Goal: Task Accomplishment & Management: Use online tool/utility

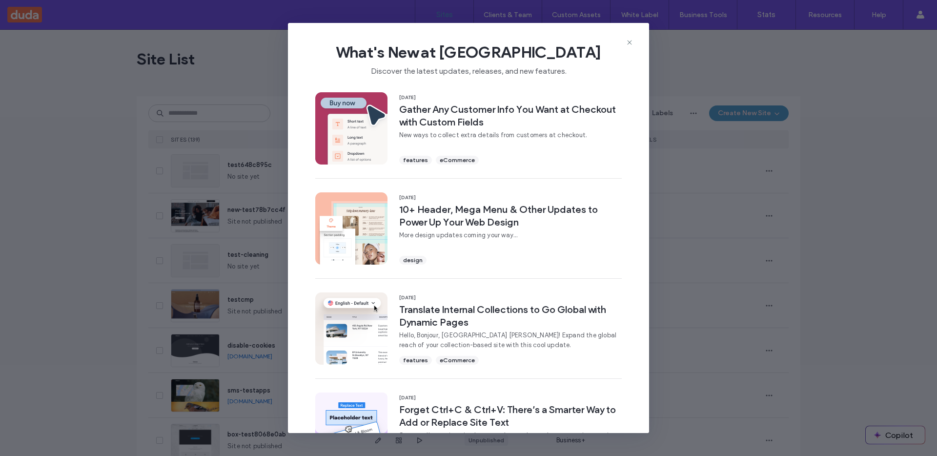
click at [627, 40] on icon at bounding box center [630, 43] width 8 height 8
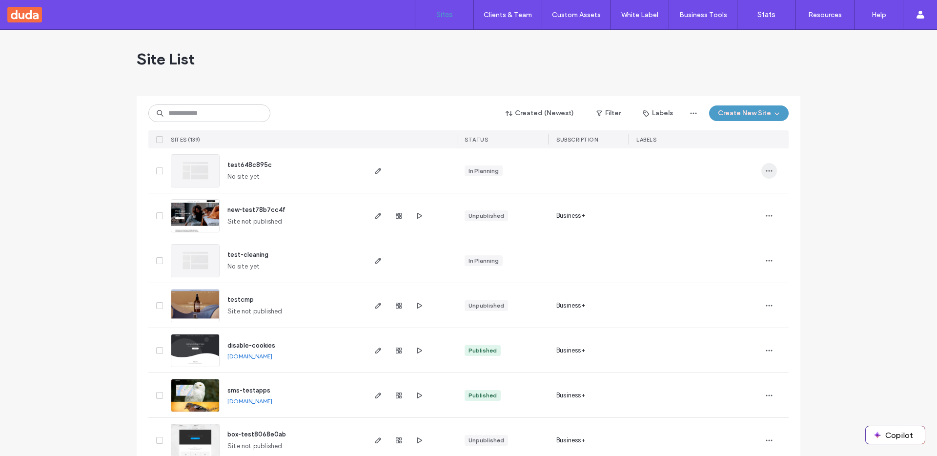
click at [766, 169] on icon "button" at bounding box center [769, 171] width 8 height 8
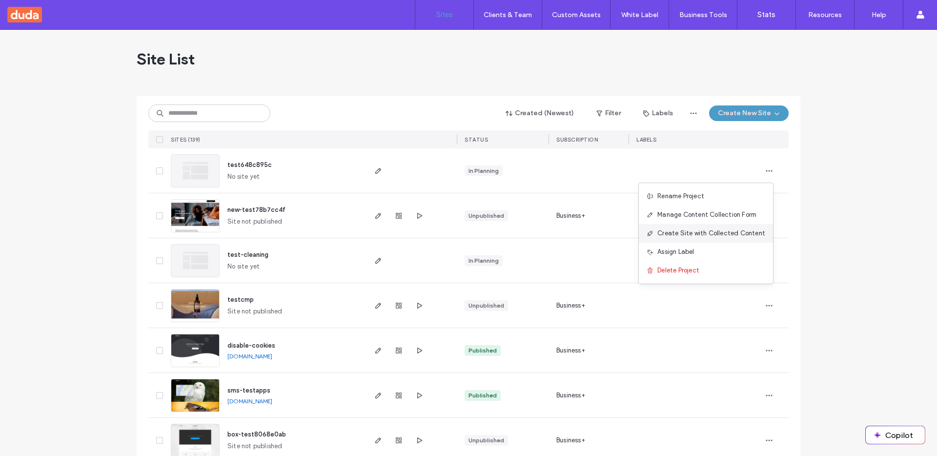
click at [724, 234] on span "Create Site with Collected Content" at bounding box center [711, 233] width 108 height 10
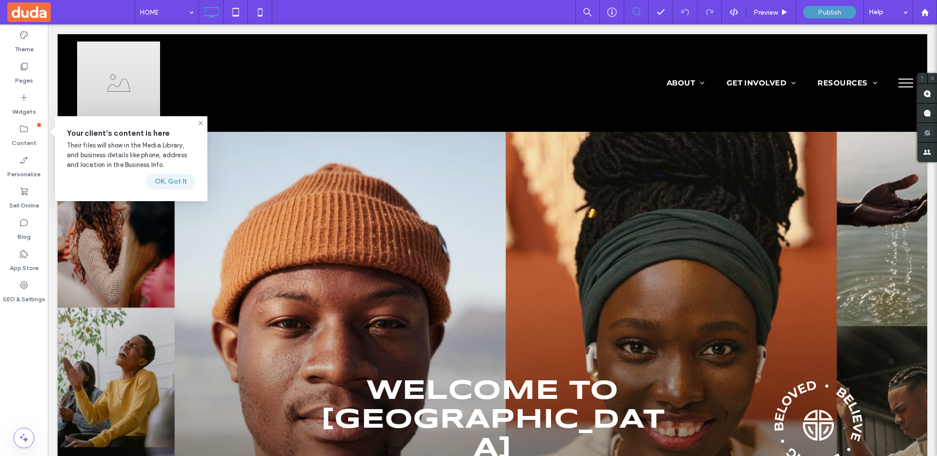
click at [179, 180] on button "OK, Got It" at bounding box center [171, 182] width 50 height 16
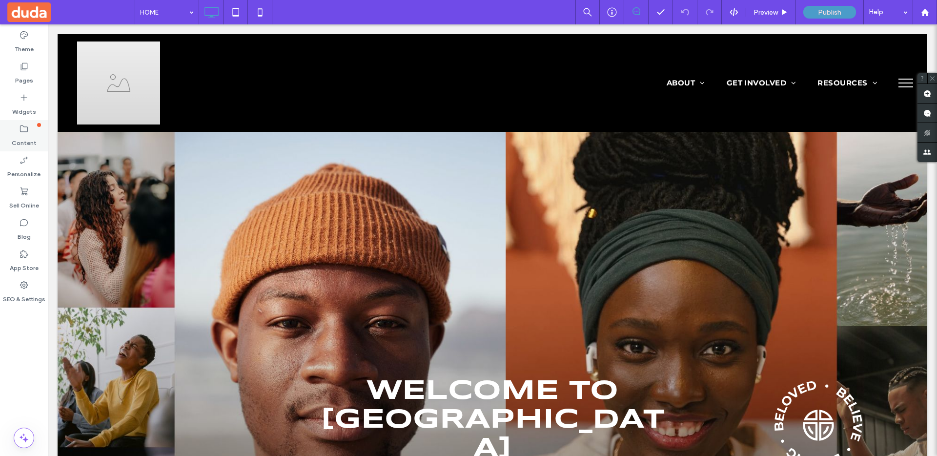
click at [28, 127] on icon at bounding box center [24, 129] width 10 height 10
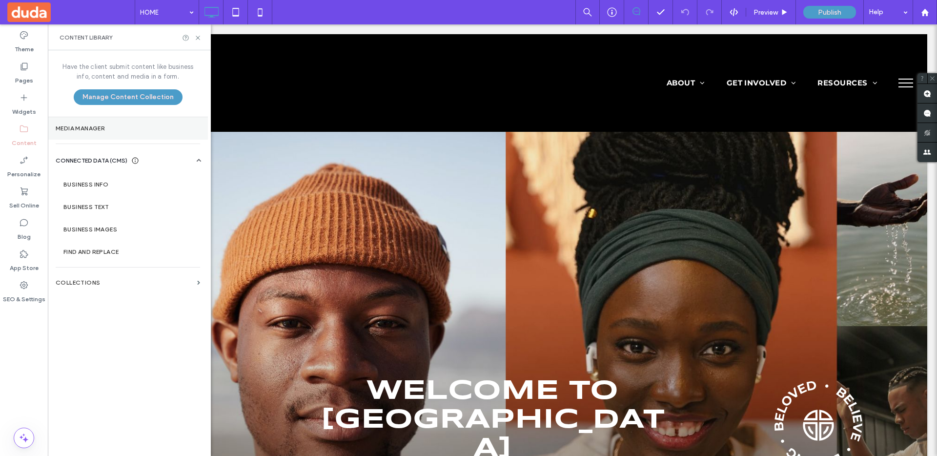
click at [123, 127] on label "Media Manager" at bounding box center [128, 128] width 144 height 7
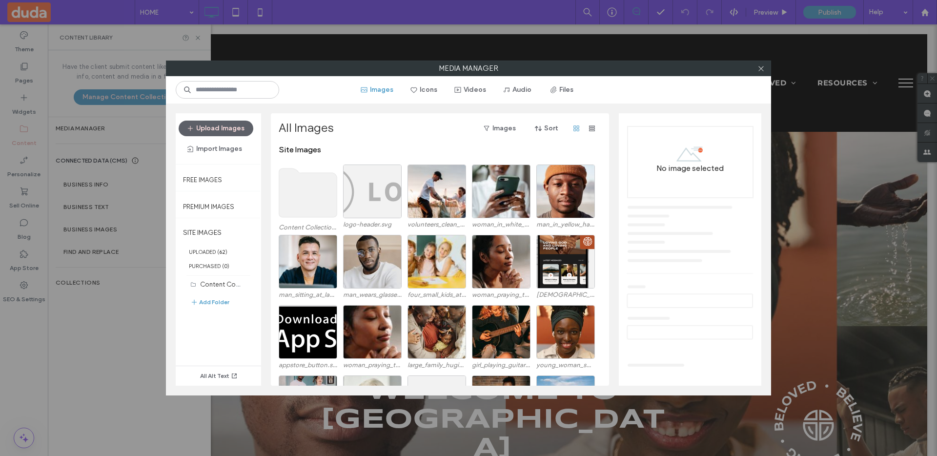
click at [765, 72] on div at bounding box center [761, 68] width 15 height 15
click at [760, 70] on icon at bounding box center [761, 68] width 7 height 7
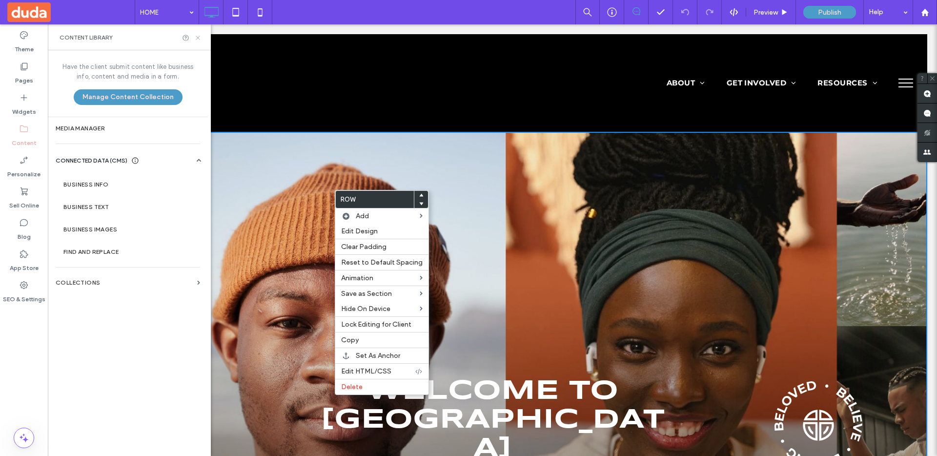
click at [197, 37] on use at bounding box center [198, 38] width 4 height 4
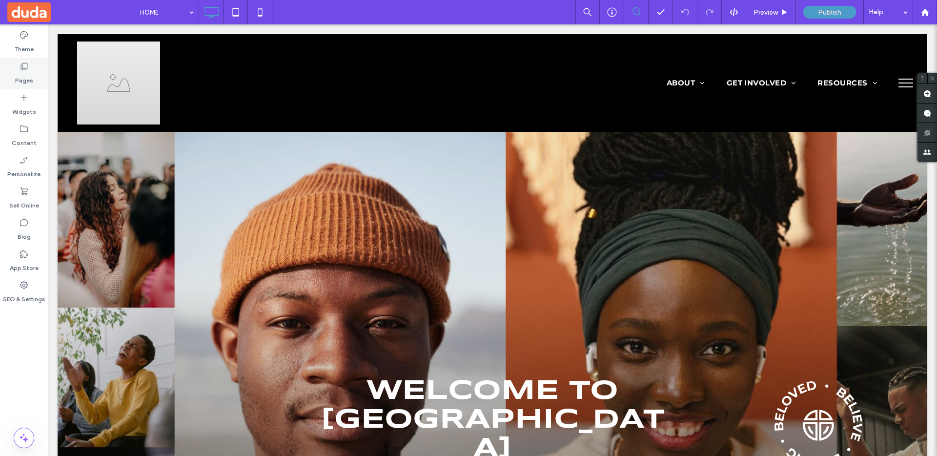
click at [33, 74] on div "Pages" at bounding box center [24, 73] width 48 height 31
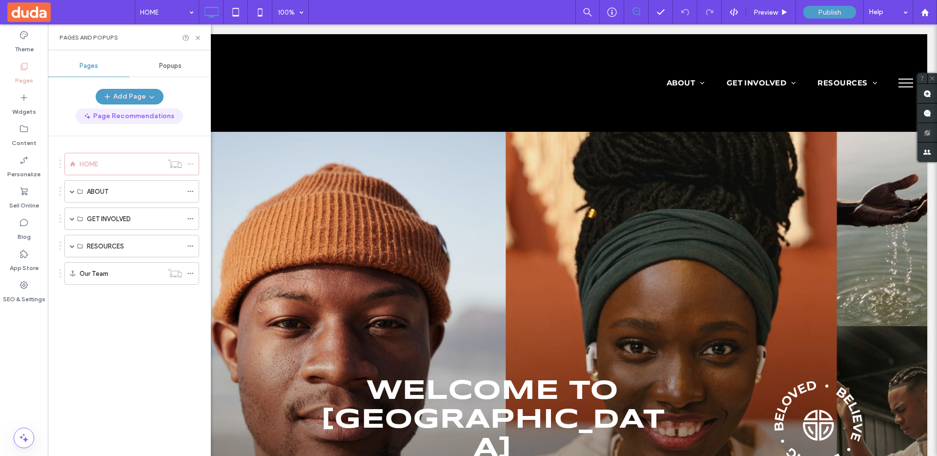
click at [143, 117] on button "Page Recommendations" at bounding box center [129, 116] width 107 height 16
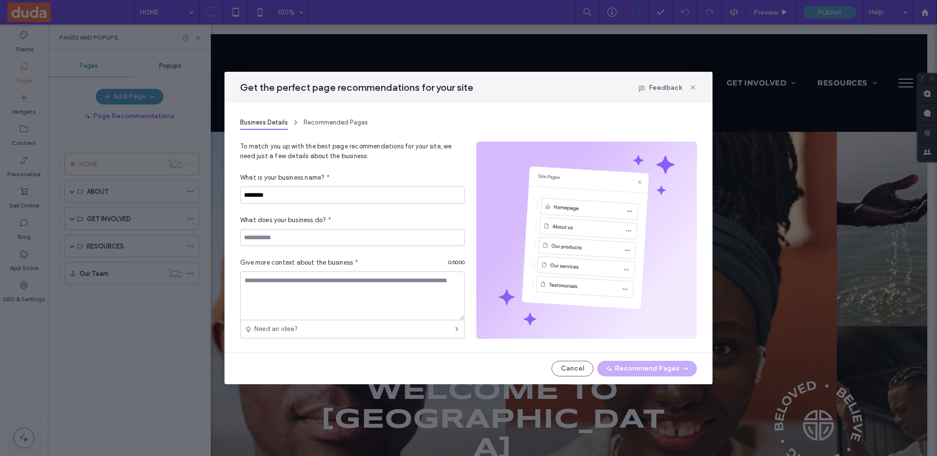
click at [318, 127] on div "Recommended Pages" at bounding box center [336, 122] width 64 height 15
click at [278, 238] on input at bounding box center [352, 237] width 225 height 17
click at [287, 195] on input "********" at bounding box center [352, 194] width 225 height 17
drag, startPoint x: 690, startPoint y: 86, endPoint x: 643, endPoint y: 62, distance: 53.0
click at [690, 86] on icon at bounding box center [693, 87] width 8 height 8
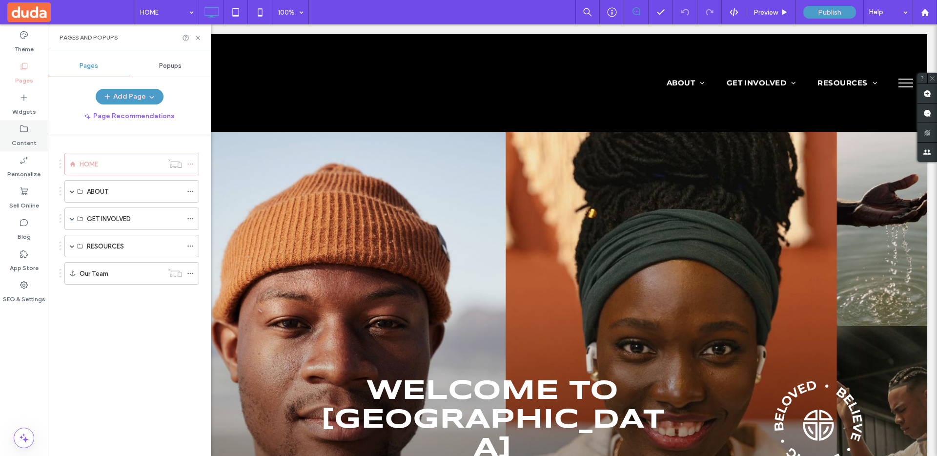
click at [23, 129] on icon at bounding box center [24, 129] width 10 height 10
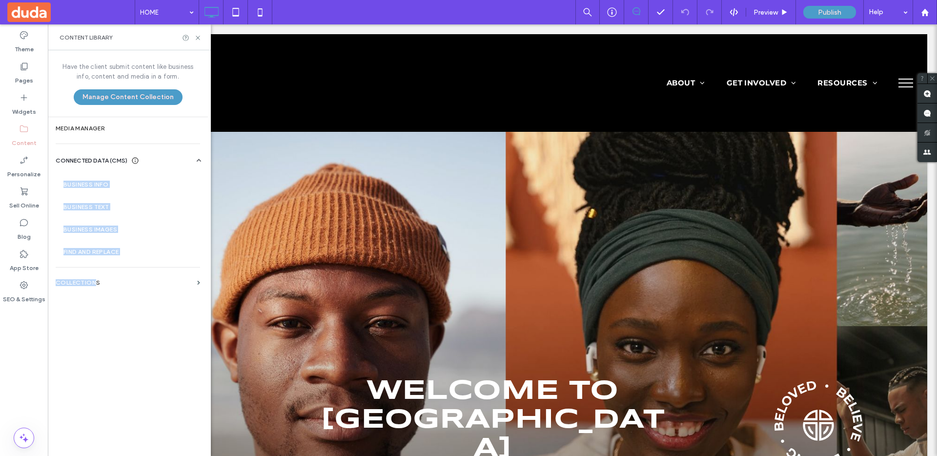
drag, startPoint x: 93, startPoint y: 280, endPoint x: 106, endPoint y: 158, distance: 122.7
click at [105, 166] on div "Have the client submit content like business info, content and media in a form.…" at bounding box center [128, 252] width 160 height 404
click at [103, 125] on label "Media Manager" at bounding box center [128, 128] width 144 height 7
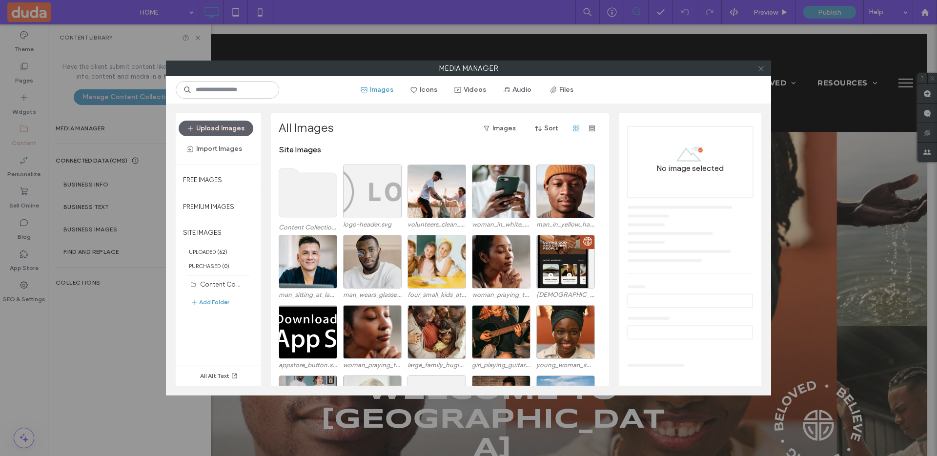
click at [760, 68] on icon at bounding box center [761, 68] width 7 height 7
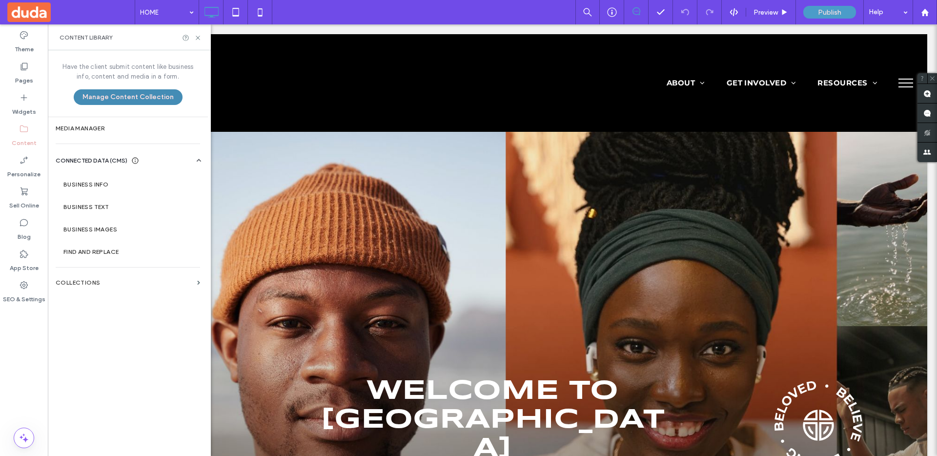
click at [137, 99] on button "Manage Content Collection" at bounding box center [128, 97] width 109 height 16
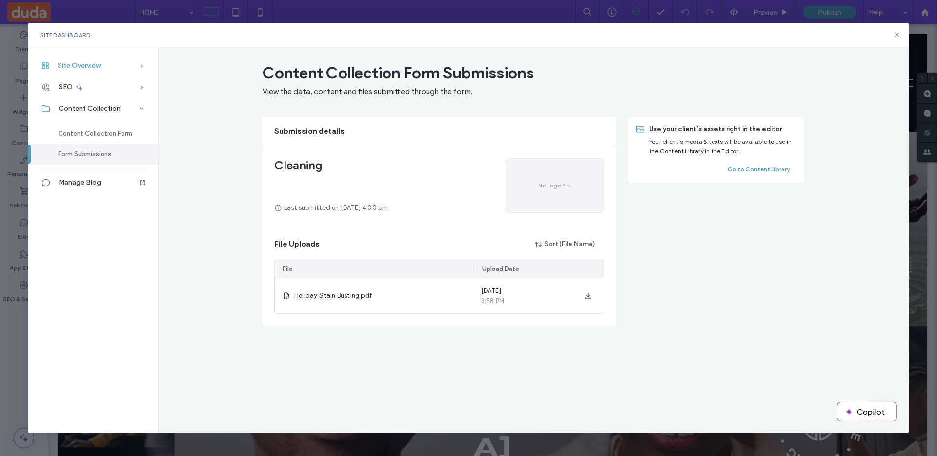
click at [101, 63] on div "Site Overview" at bounding box center [93, 65] width 130 height 21
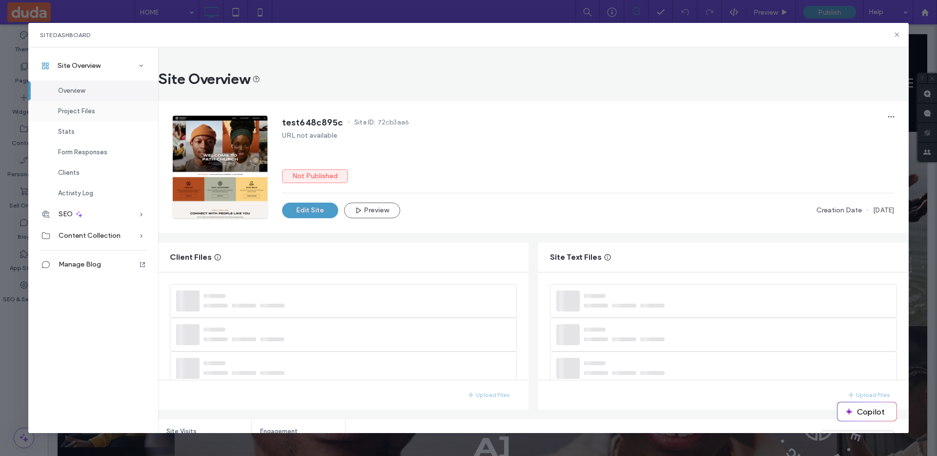
click at [93, 109] on div "Project Files" at bounding box center [93, 111] width 130 height 21
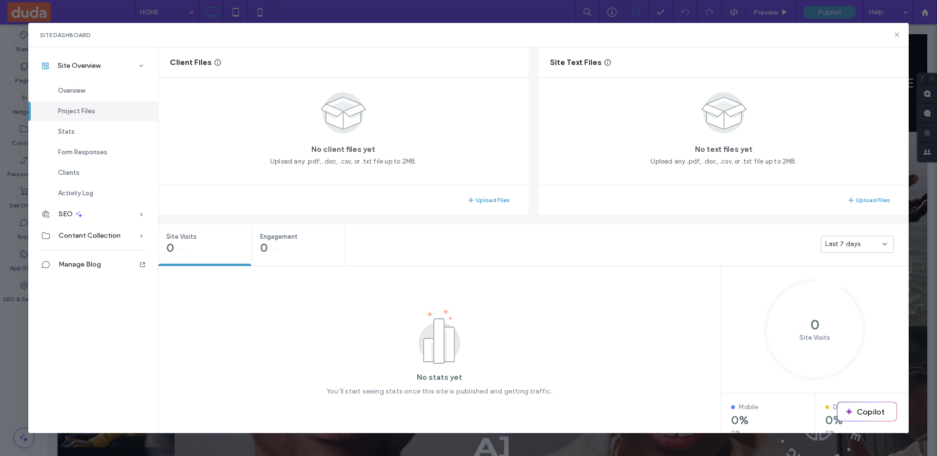
scroll to position [138, 0]
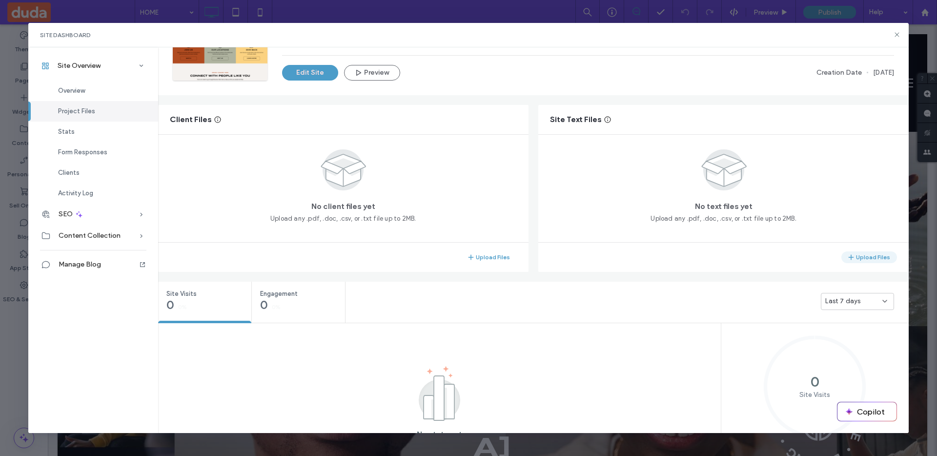
click at [862, 254] on button "Upload Files" at bounding box center [870, 257] width 56 height 12
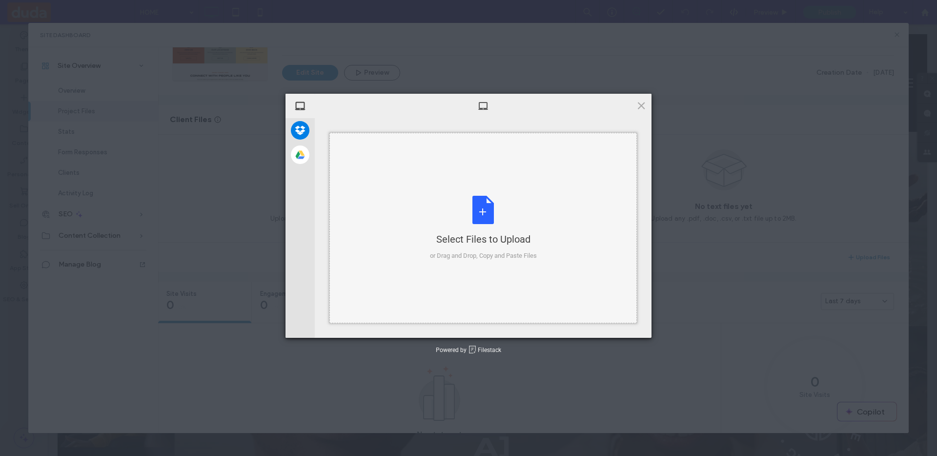
click at [500, 240] on div "Select Files to Upload" at bounding box center [483, 239] width 107 height 14
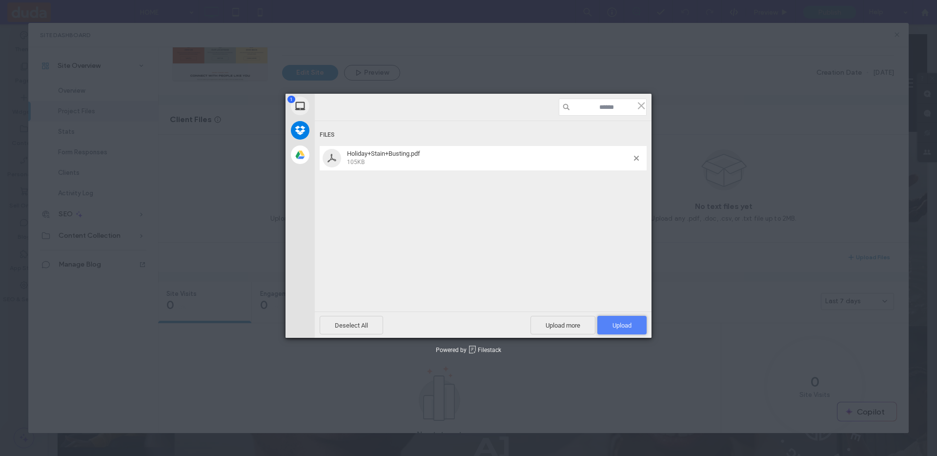
click at [628, 326] on span "Upload 1" at bounding box center [622, 325] width 19 height 7
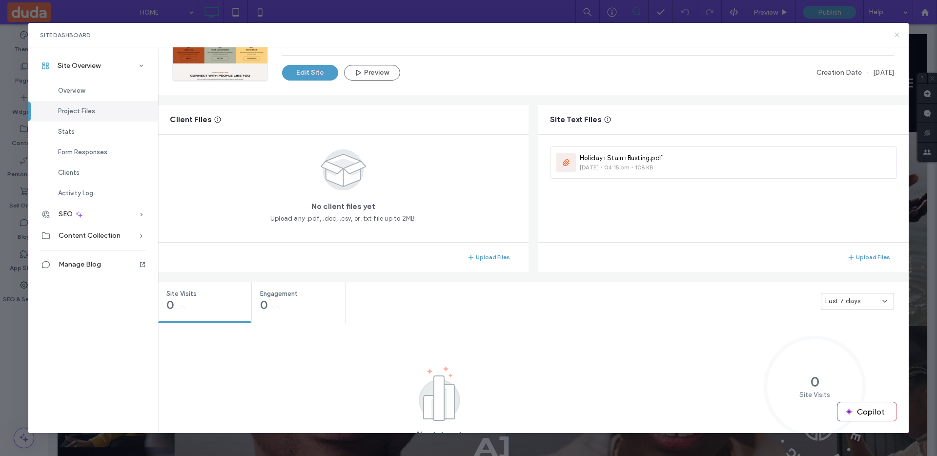
click at [897, 34] on use at bounding box center [897, 35] width 4 height 4
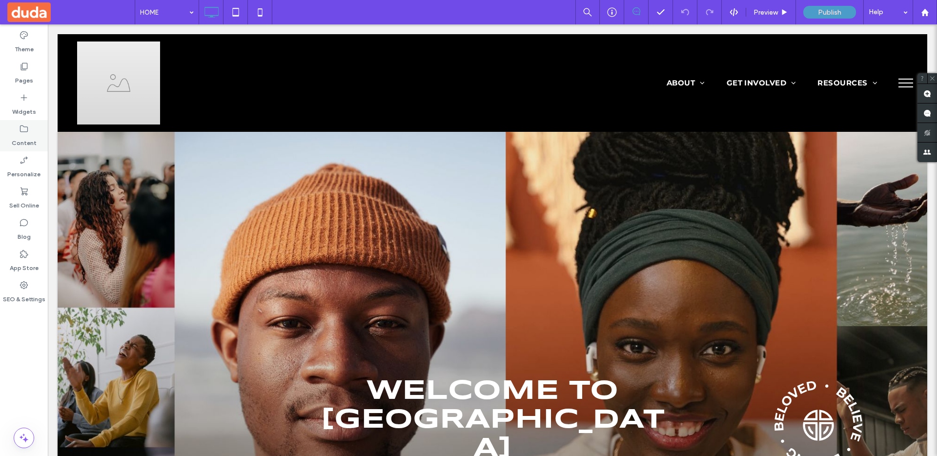
click at [8, 132] on div "Content" at bounding box center [24, 135] width 48 height 31
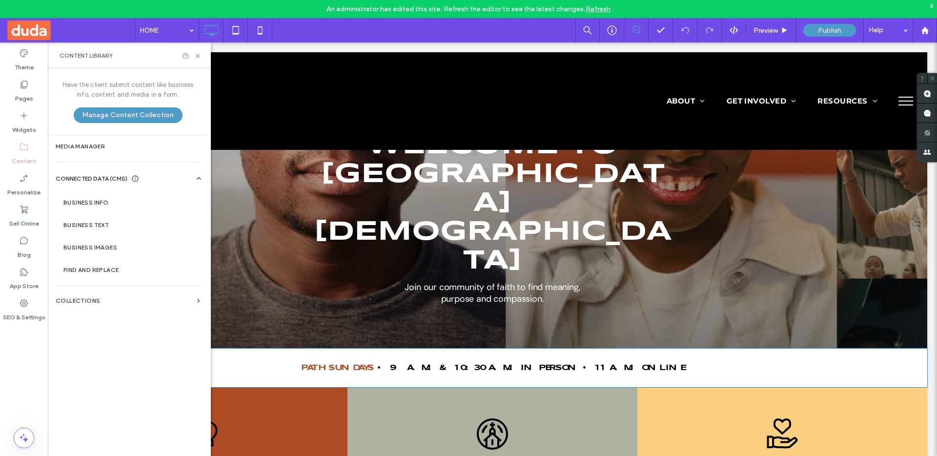
scroll to position [430, 0]
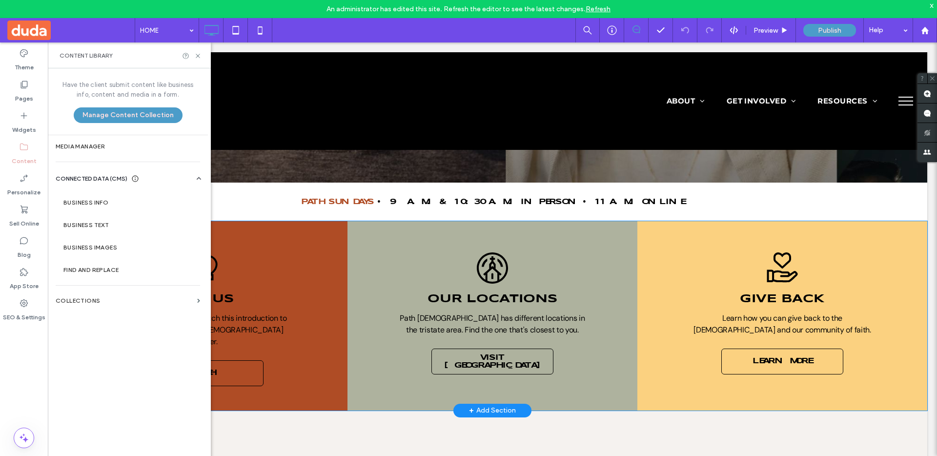
click at [625, 240] on div ".st0{clip-path:url(#SVGID_00000092438564465319754200000013533937580586711733_);…" at bounding box center [493, 315] width 290 height 189
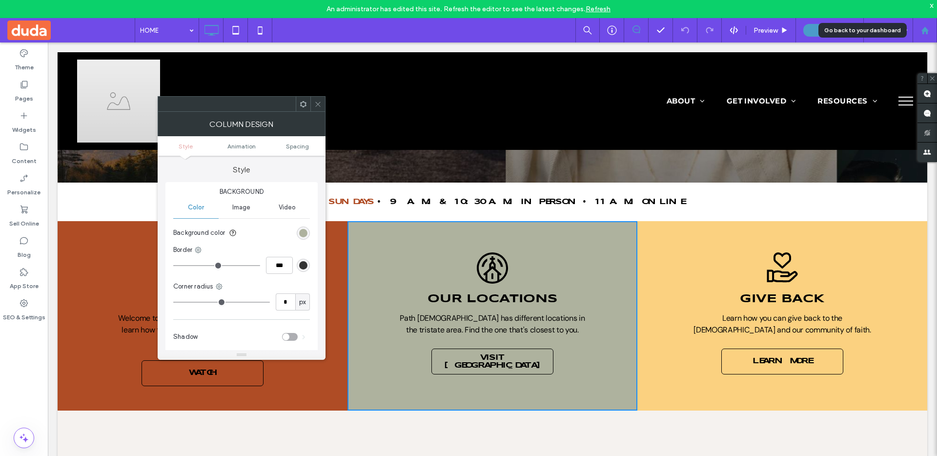
click at [928, 28] on icon at bounding box center [925, 30] width 8 height 8
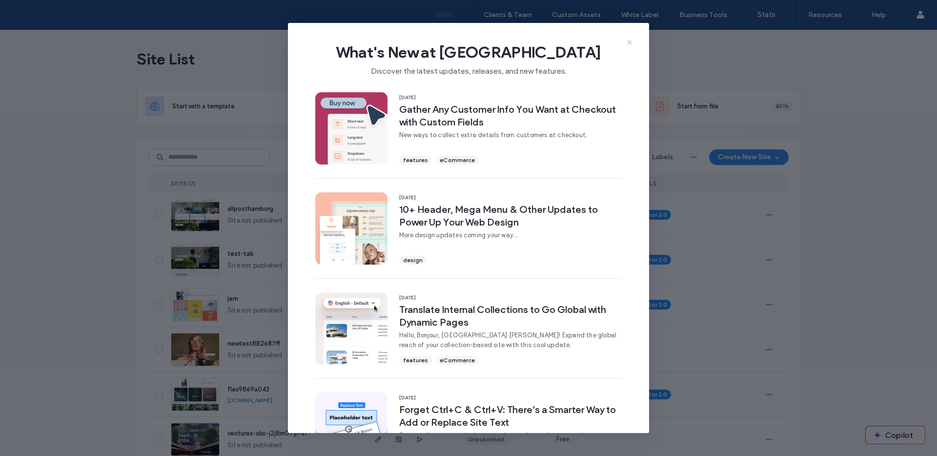
click at [630, 43] on use at bounding box center [629, 42] width 4 height 4
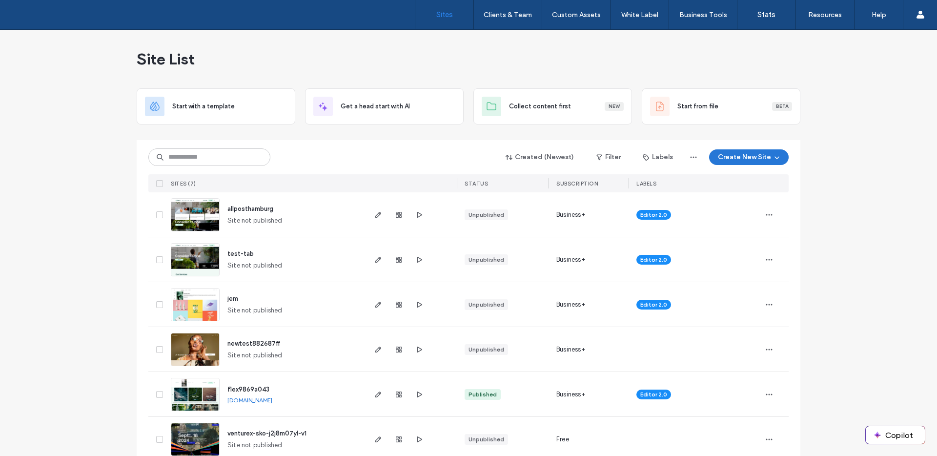
click at [754, 159] on button "Create New Site" at bounding box center [749, 157] width 80 height 16
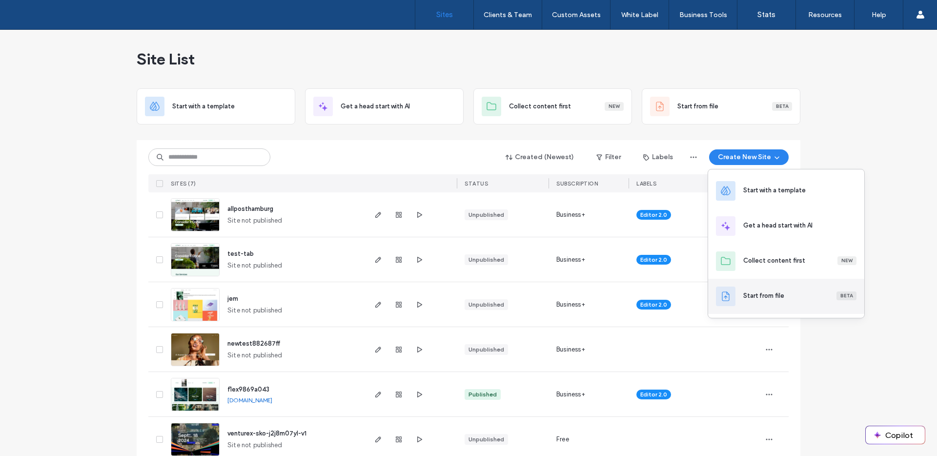
click at [795, 299] on div "Start from file Beta" at bounding box center [799, 296] width 113 height 10
